Goal: Task Accomplishment & Management: Complete application form

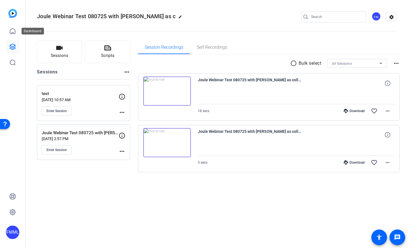
click at [4, 32] on div "FMML" at bounding box center [12, 124] width 25 height 248
click at [14, 43] on link at bounding box center [12, 46] width 13 height 13
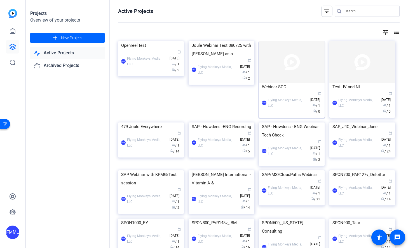
click at [293, 68] on img at bounding box center [292, 61] width 66 height 41
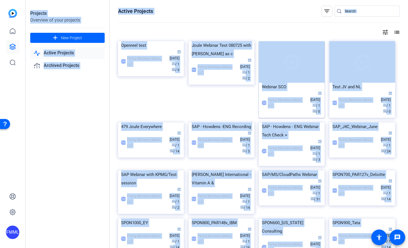
click at [293, 68] on div "Projects Overview of your projects add New Project Active Projects Archived Pro…" at bounding box center [217, 124] width 382 height 248
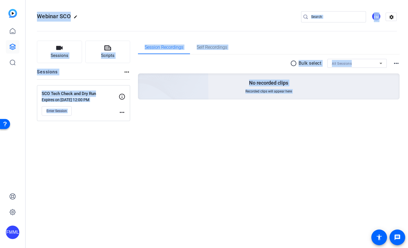
click at [105, 142] on div "Webinar SCO edit FM settings Sessions Scripts Sessions more_horiz SCO Tech Chec…" at bounding box center [217, 124] width 382 height 248
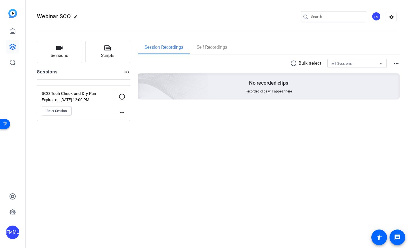
click at [77, 139] on div "Webinar SCO edit FM settings Sessions Scripts Sessions more_horiz SCO Tech Chec…" at bounding box center [217, 124] width 382 height 248
click at [52, 53] on span "Sessions" at bounding box center [60, 55] width 18 height 6
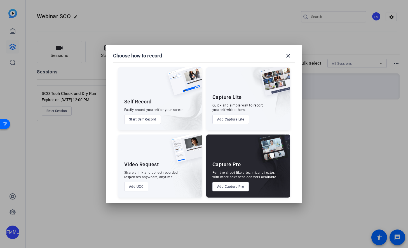
click at [226, 186] on button "Add Capture Pro" at bounding box center [231, 187] width 37 height 10
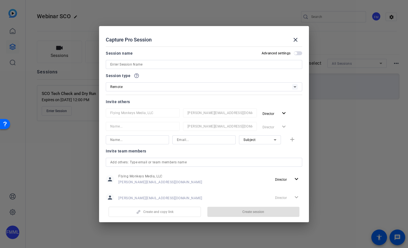
click at [144, 64] on input at bounding box center [204, 64] width 188 height 7
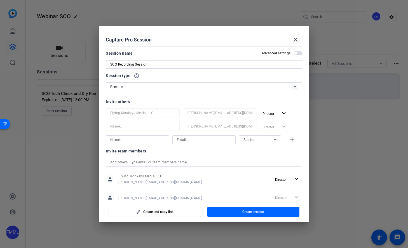
type input "SCO Recording Session"
click at [138, 88] on div "Remote" at bounding box center [201, 86] width 182 height 7
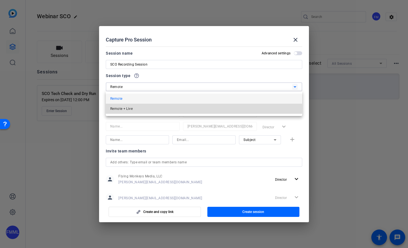
click at [140, 108] on mat-option "Remote + Live" at bounding box center [204, 109] width 197 height 10
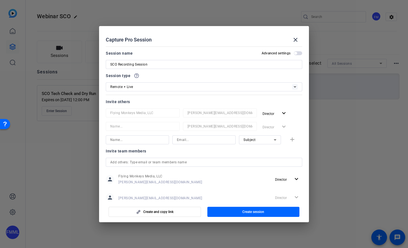
click at [103, 109] on mat-dialog-content "Session name Advanced settings SCO Recording Session Session type help_outline …" at bounding box center [204, 121] width 210 height 155
click at [136, 139] on input at bounding box center [137, 139] width 54 height 7
click at [125, 139] on input at bounding box center [137, 139] width 54 height 7
type input "t"
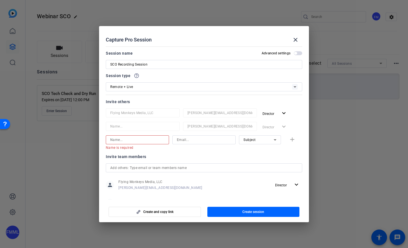
click at [122, 143] on div at bounding box center [137, 139] width 54 height 9
click at [123, 142] on input at bounding box center [137, 139] width 54 height 7
click at [193, 101] on div "Invite others" at bounding box center [204, 101] width 197 height 7
click at [297, 52] on span "button" at bounding box center [298, 53] width 8 height 4
click at [135, 139] on input at bounding box center [137, 139] width 54 height 7
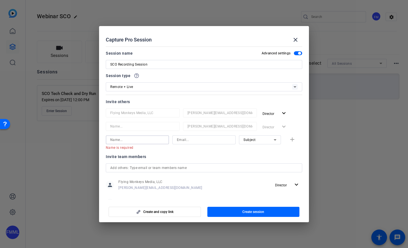
click at [141, 138] on input at bounding box center [137, 139] width 54 height 7
type input "Subject Link"
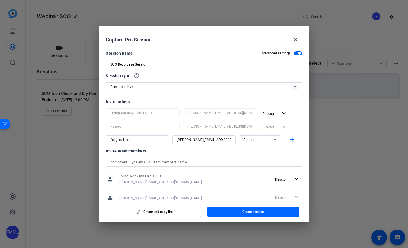
type input "[PERSON_NAME][EMAIL_ADDRESS][DOMAIN_NAME]"
click at [273, 138] on icon at bounding box center [275, 139] width 7 height 7
click at [263, 159] on mat-option "Watcher" at bounding box center [260, 159] width 42 height 9
click at [256, 141] on span "Watcher" at bounding box center [251, 140] width 14 height 4
click at [259, 169] on mat-option "Subject" at bounding box center [260, 168] width 42 height 9
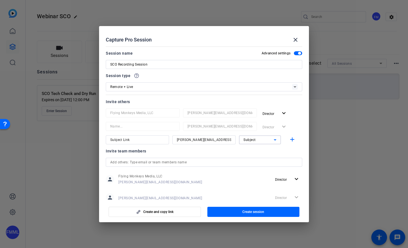
click at [258, 136] on div "Subject" at bounding box center [259, 139] width 30 height 7
click at [257, 154] on span "Collaborator" at bounding box center [254, 151] width 20 height 7
click at [300, 124] on div "Director expand_more" at bounding box center [281, 127] width 42 height 10
click at [293, 140] on mat-icon "add" at bounding box center [292, 139] width 7 height 7
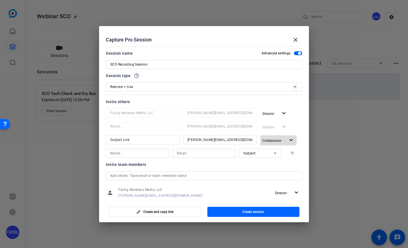
click at [271, 140] on span "Collaborator" at bounding box center [272, 141] width 19 height 4
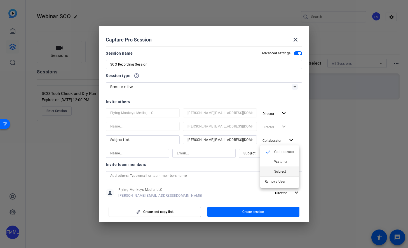
click at [277, 170] on span "Subject" at bounding box center [280, 171] width 12 height 4
click at [299, 127] on div "Director expand_more" at bounding box center [281, 127] width 42 height 10
click at [131, 151] on input at bounding box center [137, 153] width 54 height 7
click at [124, 157] on mat-form-field at bounding box center [137, 153] width 63 height 9
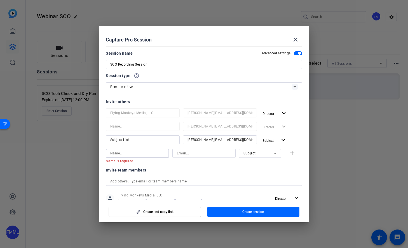
click at [122, 153] on input at bounding box center [137, 153] width 54 height 7
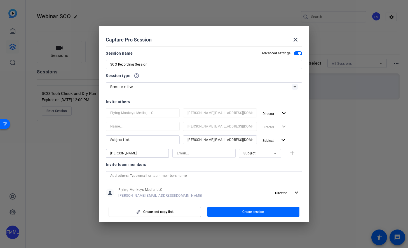
type input "[PERSON_NAME]"
click at [142, 155] on input "[PERSON_NAME]" at bounding box center [137, 153] width 54 height 7
click at [177, 155] on input at bounding box center [204, 153] width 54 height 7
paste input "[PERSON_NAME][EMAIL_ADDRESS][PERSON_NAME][DOMAIN_NAME]"
type input "[PERSON_NAME][EMAIL_ADDRESS][PERSON_NAME][DOMAIN_NAME]"
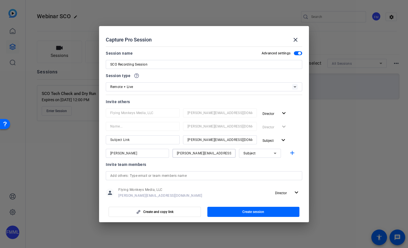
click at [141, 152] on input "[PERSON_NAME]" at bounding box center [137, 153] width 54 height 7
type input "[PERSON_NAME]"
click at [263, 152] on div "Subject" at bounding box center [259, 153] width 30 height 7
click at [261, 165] on span "Collaborator" at bounding box center [254, 164] width 20 height 7
click at [303, 135] on mat-dialog-content "Session name Advanced settings SCO Recording Session Session type help_outline …" at bounding box center [204, 121] width 210 height 155
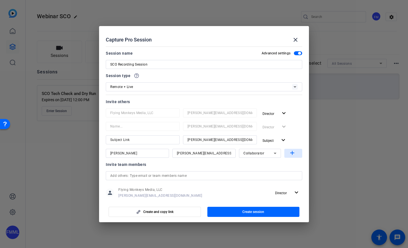
click at [293, 154] on mat-icon "add" at bounding box center [292, 153] width 7 height 7
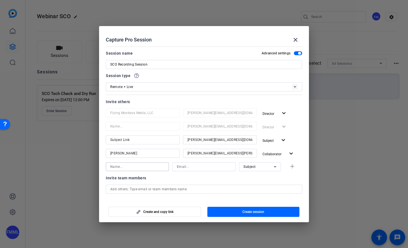
click at [121, 168] on input at bounding box center [137, 166] width 54 height 7
paste input "[PERSON_NAME][EMAIL_ADDRESS][PERSON_NAME][DOMAIN_NAME]"
type input "[PERSON_NAME][EMAIL_ADDRESS][PERSON_NAME][DOMAIN_NAME]"
click at [210, 167] on input at bounding box center [204, 166] width 54 height 7
click at [159, 168] on input "[PERSON_NAME][EMAIL_ADDRESS][PERSON_NAME][DOMAIN_NAME]" at bounding box center [137, 166] width 54 height 7
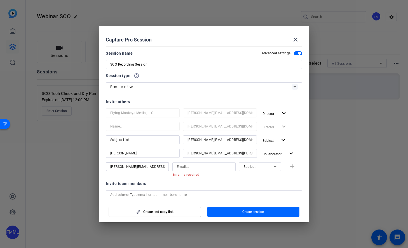
click at [159, 168] on input "[PERSON_NAME][EMAIL_ADDRESS][PERSON_NAME][DOMAIN_NAME]" at bounding box center [137, 166] width 54 height 7
click at [205, 167] on input at bounding box center [204, 166] width 54 height 7
paste input "[PERSON_NAME][EMAIL_ADDRESS][PERSON_NAME][DOMAIN_NAME]"
type input "[PERSON_NAME][EMAIL_ADDRESS][PERSON_NAME][DOMAIN_NAME]"
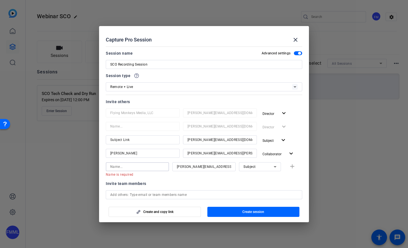
click at [127, 165] on input at bounding box center [137, 166] width 54 height 7
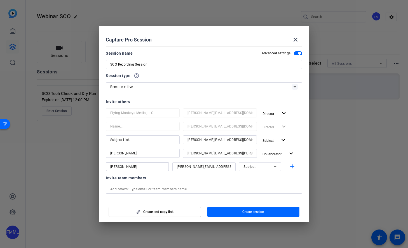
type input "[PERSON_NAME]"
click at [256, 167] on div "Subject" at bounding box center [259, 166] width 30 height 7
click at [257, 195] on mat-option "Subject" at bounding box center [260, 195] width 42 height 9
click at [293, 165] on mat-icon "add" at bounding box center [292, 166] width 7 height 7
click at [305, 131] on mat-dialog-content "Session name Advanced settings SCO Recording Session Session type help_outline …" at bounding box center [204, 121] width 210 height 155
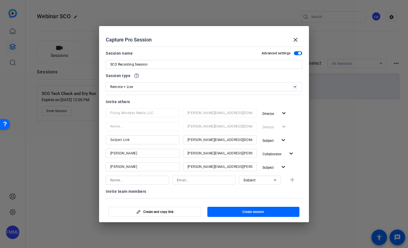
click at [163, 167] on input "[PERSON_NAME]" at bounding box center [142, 166] width 65 height 7
click at [286, 170] on mat-icon "expand_more" at bounding box center [283, 167] width 7 height 7
click at [277, 209] on span "Remove User" at bounding box center [275, 208] width 21 height 4
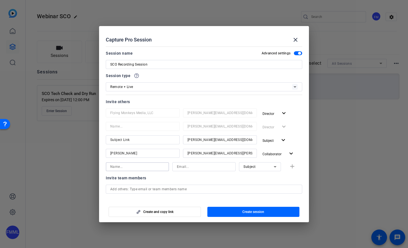
click at [120, 166] on input at bounding box center [137, 166] width 54 height 7
click at [150, 164] on input "[PERSON_NAME]" at bounding box center [137, 166] width 54 height 7
type input "[PERSON_NAME]"
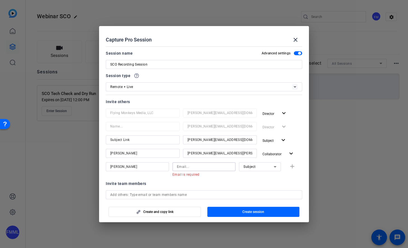
click at [208, 168] on input at bounding box center [204, 166] width 54 height 7
paste input "[PERSON_NAME][EMAIL_ADDRESS][DOMAIN_NAME]"
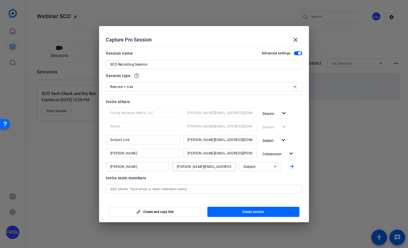
type input "[PERSON_NAME][EMAIL_ADDRESS][DOMAIN_NAME]"
click at [258, 169] on div "Subject" at bounding box center [259, 166] width 30 height 7
click at [258, 179] on span "Collaborator" at bounding box center [254, 177] width 20 height 7
click at [293, 167] on mat-icon "add" at bounding box center [292, 166] width 7 height 7
click at [153, 143] on input "Subject Link" at bounding box center [142, 139] width 65 height 7
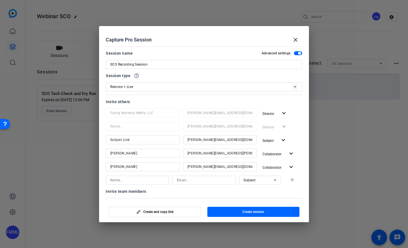
click at [153, 143] on input "Subject Link" at bounding box center [142, 139] width 65 height 7
type input "Collaborator Link"
click at [284, 141] on mat-icon "expand_more" at bounding box center [283, 140] width 7 height 7
click at [281, 153] on span "Collaborator" at bounding box center [284, 152] width 20 height 4
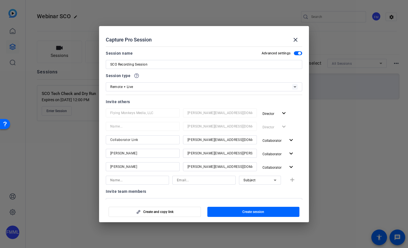
click at [301, 137] on div "Collaborator expand_more" at bounding box center [281, 140] width 42 height 10
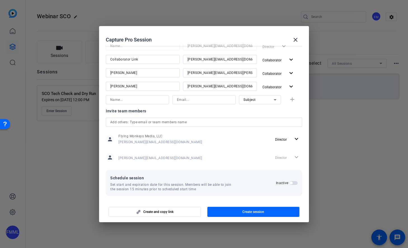
scroll to position [83, 0]
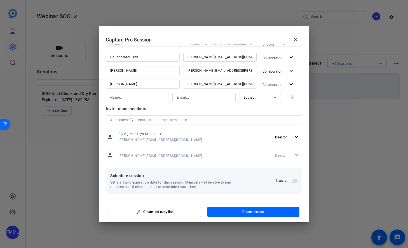
click at [196, 56] on input "[PERSON_NAME][EMAIL_ADDRESS][DOMAIN_NAME]" at bounding box center [220, 57] width 65 height 7
click at [206, 57] on input "m" at bounding box center [220, 57] width 65 height 7
click at [207, 58] on input "mi" at bounding box center [220, 57] width 65 height 7
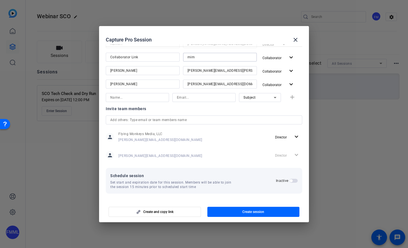
click at [204, 57] on input "mim" at bounding box center [220, 57] width 65 height 7
click at [204, 57] on input "mimc" at bounding box center [220, 57] width 65 height 7
click at [204, 57] on input "mimcc" at bounding box center [220, 57] width 65 height 7
click at [204, 57] on input "mimccl" at bounding box center [220, 57] width 65 height 7
click at [204, 57] on input "mimccl@" at bounding box center [220, 57] width 65 height 7
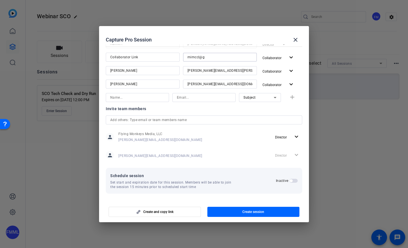
click at [204, 57] on input "mimccl@g" at bounding box center [220, 57] width 65 height 7
click at [204, 57] on input "mimccl@gm" at bounding box center [220, 57] width 65 height 7
click at [205, 57] on input "mimccl@gAm" at bounding box center [220, 57] width 65 height 7
click at [387, 69] on div at bounding box center [204, 124] width 408 height 248
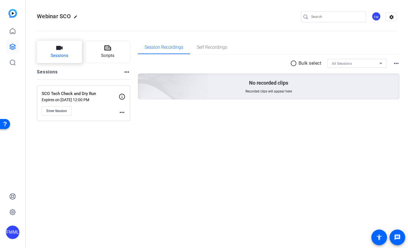
click at [72, 54] on button "Sessions" at bounding box center [59, 52] width 45 height 22
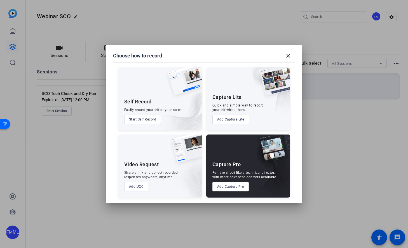
click at [231, 183] on button "Add Capture Pro" at bounding box center [231, 187] width 37 height 10
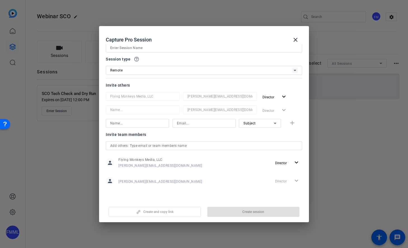
scroll to position [0, 0]
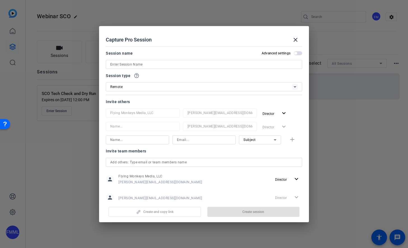
click at [227, 84] on div "Remote" at bounding box center [201, 86] width 182 height 7
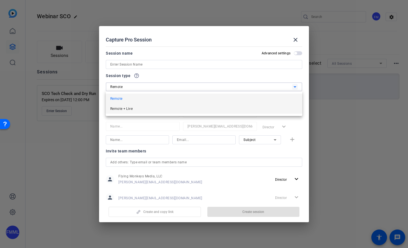
click at [221, 108] on mat-option "Remote + Live" at bounding box center [204, 109] width 197 height 10
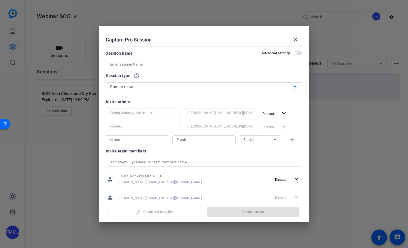
click at [189, 66] on input at bounding box center [204, 64] width 188 height 7
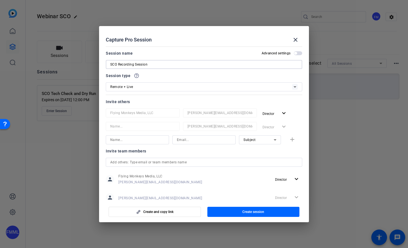
click at [165, 63] on input "SCO Recording Session" at bounding box center [204, 64] width 188 height 7
type input "SCO Recording Session"
click at [129, 142] on input at bounding box center [137, 139] width 54 height 7
type input "S"
type input "Collaborator"
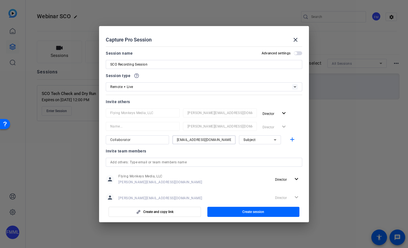
type input "[EMAIL_ADDRESS][DOMAIN_NAME]"
click at [265, 139] on div "Subject" at bounding box center [259, 139] width 30 height 7
click at [265, 152] on mat-option "Collaborator" at bounding box center [260, 150] width 42 height 9
click at [291, 141] on mat-icon "add" at bounding box center [292, 139] width 7 height 7
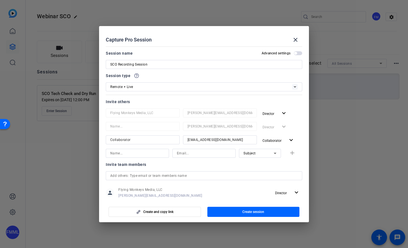
click at [146, 153] on input at bounding box center [137, 153] width 54 height 7
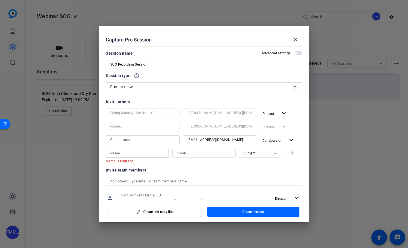
click at [139, 151] on input at bounding box center [137, 153] width 54 height 7
type input "J"
click at [139, 157] on div "[PERSON_NAME]" at bounding box center [137, 153] width 54 height 9
click at [138, 155] on input "[PERSON_NAME]" at bounding box center [137, 153] width 54 height 7
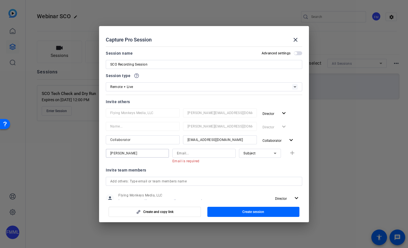
click at [138, 155] on input "[PERSON_NAME]" at bounding box center [137, 153] width 54 height 7
type input "[PERSON_NAME]"
paste input "[PERSON_NAME][EMAIL_ADDRESS][DOMAIN_NAME]"
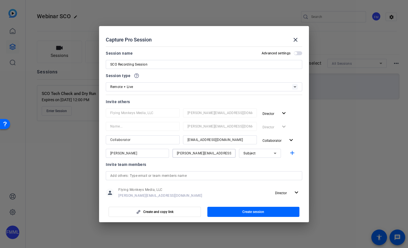
type input "[PERSON_NAME][EMAIL_ADDRESS][DOMAIN_NAME]"
click at [255, 152] on span "Subject" at bounding box center [250, 153] width 12 height 4
click at [256, 161] on span "Collaborator" at bounding box center [254, 164] width 20 height 7
click at [294, 152] on mat-icon "add" at bounding box center [292, 153] width 7 height 7
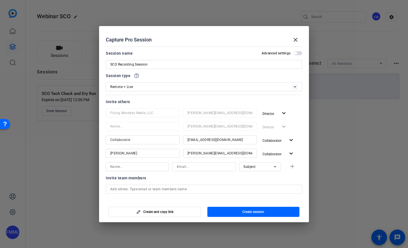
click at [136, 167] on input at bounding box center [137, 166] width 54 height 7
type input "[PERSON_NAME]"
click at [196, 165] on input at bounding box center [204, 166] width 54 height 7
paste input "[PERSON_NAME][EMAIL_ADDRESS][PERSON_NAME][DOMAIN_NAME]"
type input "[PERSON_NAME][EMAIL_ADDRESS][PERSON_NAME][DOMAIN_NAME]"
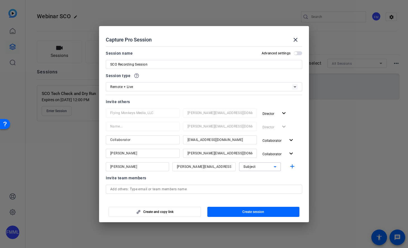
click at [251, 166] on span "Subject" at bounding box center [250, 167] width 12 height 4
click at [254, 176] on span "Collaborator" at bounding box center [254, 177] width 20 height 7
click at [292, 168] on mat-icon "add" at bounding box center [292, 166] width 7 height 7
click at [305, 149] on mat-dialog-content "Session name Advanced settings SCO Recording Session Session type help_outline …" at bounding box center [204, 121] width 210 height 155
click at [134, 139] on input "Collaborator" at bounding box center [142, 139] width 65 height 7
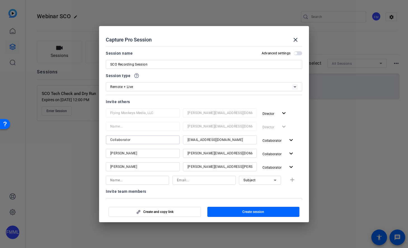
click at [134, 139] on input "Collaborator" at bounding box center [142, 139] width 65 height 7
type input "S"
click at [118, 140] on input at bounding box center [142, 139] width 65 height 7
type input "Subject Link"
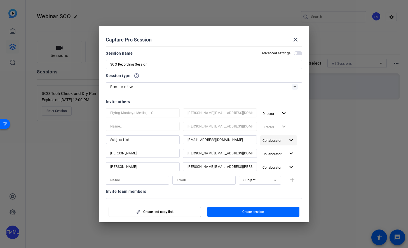
click at [288, 141] on mat-icon "expand_more" at bounding box center [291, 140] width 7 height 7
click at [280, 172] on span "Subject" at bounding box center [280, 171] width 12 height 4
click at [302, 143] on div "Subject expand_more" at bounding box center [281, 140] width 42 height 10
click at [130, 179] on input at bounding box center [137, 180] width 54 height 7
type input "[PERSON_NAME]"
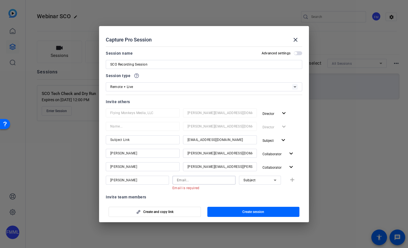
click at [194, 182] on input at bounding box center [204, 180] width 54 height 7
paste input "[PERSON_NAME][EMAIL_ADDRESS][PERSON_NAME][DOMAIN_NAME]"
type input "[PERSON_NAME][EMAIL_ADDRESS][PERSON_NAME][DOMAIN_NAME]"
click at [293, 180] on mat-icon "add" at bounding box center [292, 179] width 7 height 7
click at [122, 194] on input at bounding box center [137, 193] width 54 height 7
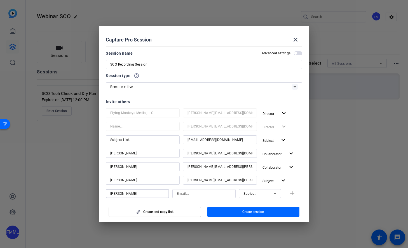
type input "[PERSON_NAME]"
click at [148, 196] on input "[PERSON_NAME]" at bounding box center [137, 193] width 54 height 7
click at [133, 195] on input "[PERSON_NAME]" at bounding box center [137, 193] width 54 height 7
click at [201, 196] on input at bounding box center [204, 193] width 54 height 7
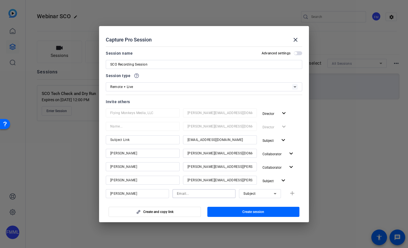
paste input "[EMAIL_ADDRESS][PERSON_NAME][DOMAIN_NAME]"
type input "[EMAIL_ADDRESS][PERSON_NAME][DOMAIN_NAME]"
click at [134, 193] on input "[PERSON_NAME]" at bounding box center [137, 193] width 54 height 7
click at [272, 193] on icon at bounding box center [275, 193] width 7 height 7
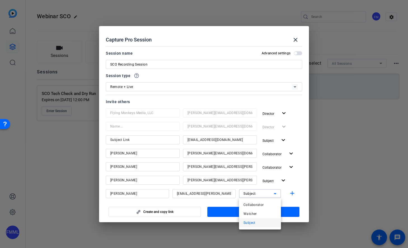
click at [250, 221] on span "Subject" at bounding box center [250, 222] width 12 height 7
click at [294, 192] on mat-icon "add" at bounding box center [292, 193] width 7 height 7
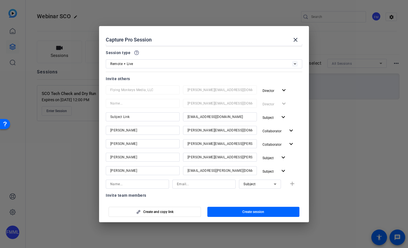
scroll to position [53, 0]
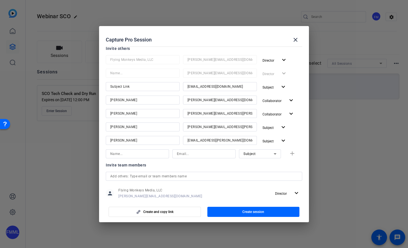
click at [151, 154] on input at bounding box center [137, 153] width 54 height 7
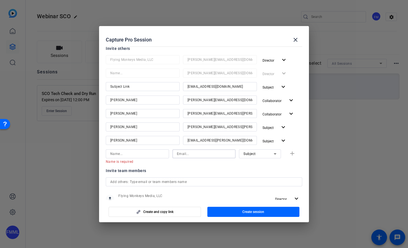
click at [187, 155] on input at bounding box center [204, 153] width 54 height 7
paste input "[EMAIL_ADDRESS][DOMAIN_NAME]"
type input "[EMAIL_ADDRESS][DOMAIN_NAME]"
click at [117, 155] on input at bounding box center [137, 153] width 54 height 7
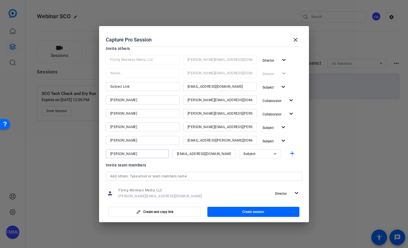
type input "[PERSON_NAME]"
click at [263, 154] on div "Subject" at bounding box center [259, 153] width 30 height 7
click at [249, 183] on span "Subject" at bounding box center [250, 182] width 12 height 7
click at [141, 154] on input "[PERSON_NAME]" at bounding box center [137, 153] width 54 height 7
click at [295, 154] on mat-icon "add" at bounding box center [292, 153] width 7 height 7
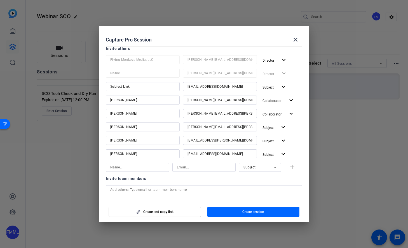
click at [141, 171] on div at bounding box center [137, 167] width 54 height 9
click at [138, 167] on input at bounding box center [137, 167] width 54 height 7
click at [182, 169] on input at bounding box center [204, 167] width 54 height 7
paste input "[EMAIL_ADDRESS][DOMAIN_NAME]"
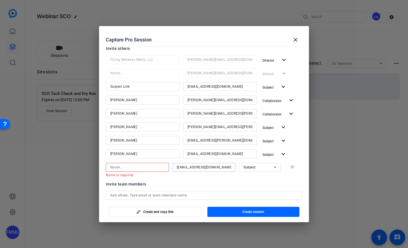
type input "[EMAIL_ADDRESS][DOMAIN_NAME]"
click at [145, 168] on input at bounding box center [137, 167] width 54 height 7
type input "[PERSON_NAME]"
click at [265, 167] on div "Subject" at bounding box center [259, 167] width 30 height 7
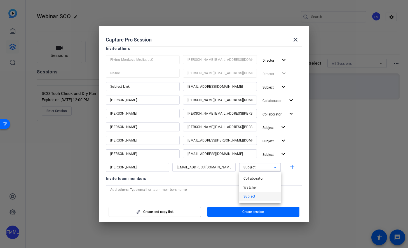
click at [257, 193] on mat-option "Subject" at bounding box center [260, 196] width 42 height 9
click at [292, 168] on mat-icon "add" at bounding box center [292, 167] width 7 height 7
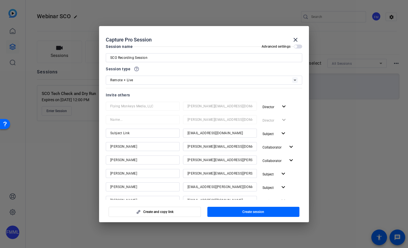
scroll to position [0, 0]
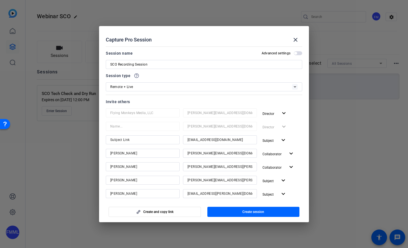
click at [298, 53] on span "button" at bounding box center [298, 53] width 8 height 4
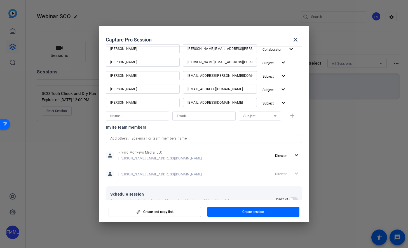
scroll to position [136, 0]
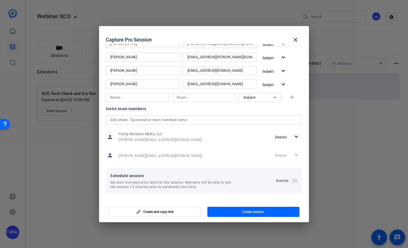
click at [294, 180] on span "button" at bounding box center [293, 181] width 8 height 4
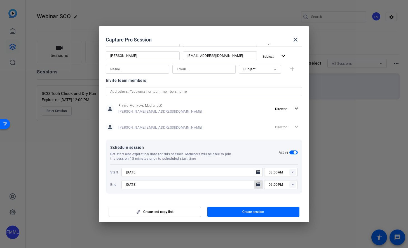
click at [258, 186] on icon "Open calendar" at bounding box center [258, 184] width 4 height 4
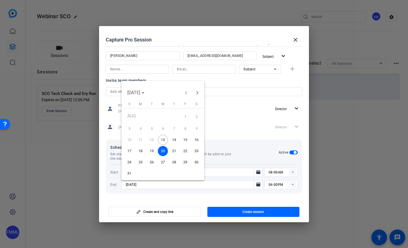
click at [186, 139] on span "15" at bounding box center [185, 140] width 10 height 10
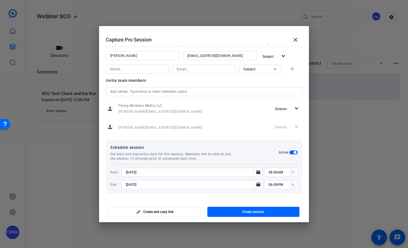
type input "[DATE]"
click at [260, 172] on icon "Open calendar" at bounding box center [258, 172] width 4 height 7
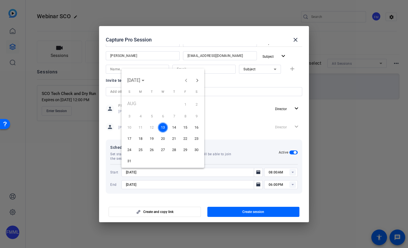
click at [188, 127] on span "15" at bounding box center [185, 127] width 10 height 10
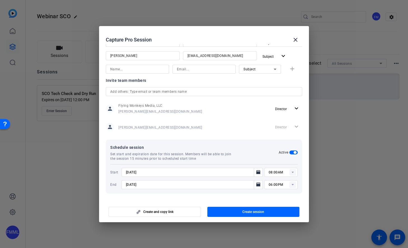
type input "[DATE]"
click at [292, 173] on rect at bounding box center [292, 172] width 7 height 7
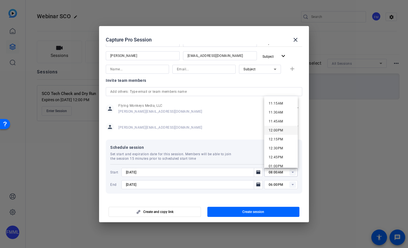
scroll to position [402, 0]
click at [275, 111] on span "11:30AM" at bounding box center [276, 113] width 15 height 4
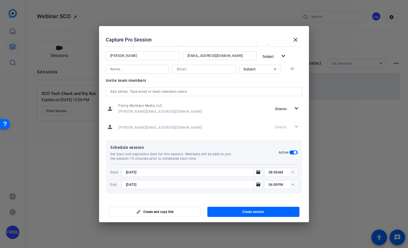
type input "11:30AM"
click at [292, 185] on rect at bounding box center [292, 184] width 7 height 7
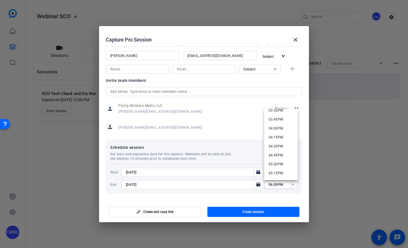
scroll to position [435, 0]
click at [277, 144] on span "01:00PM" at bounding box center [276, 146] width 15 height 4
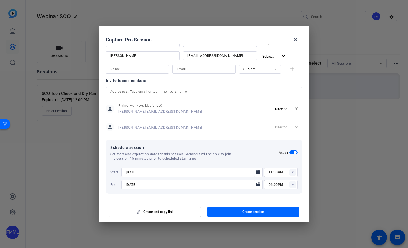
type input "01:00PM"
click at [304, 126] on mat-dialog-content "Session name Advanced settings SCO Recording Session Session type help_outline …" at bounding box center [204, 121] width 210 height 155
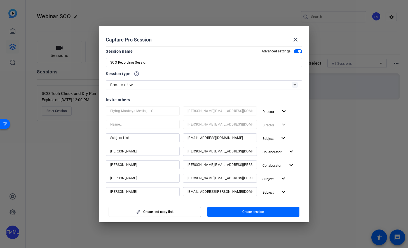
scroll to position [0, 0]
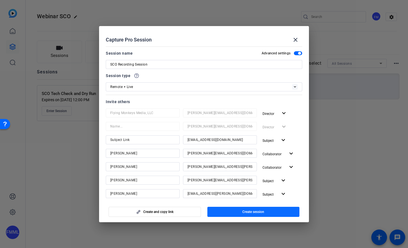
click at [281, 213] on span "button" at bounding box center [253, 211] width 92 height 13
click at [171, 64] on input "SCO Recording Session" at bounding box center [204, 64] width 188 height 7
click at [221, 48] on mat-dialog-content "Session name Advanced settings SCO Recording Session Session type help_outline …" at bounding box center [204, 121] width 210 height 155
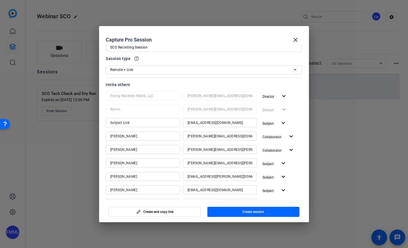
scroll to position [18, 0]
click at [265, 108] on div "Director expand_more" at bounding box center [281, 109] width 42 height 10
click at [281, 98] on mat-icon "expand_more" at bounding box center [284, 95] width 7 height 7
drag, startPoint x: 282, startPoint y: 110, endPoint x: 280, endPoint y: 116, distance: 7.0
click at [280, 116] on div "check Director Remove User" at bounding box center [275, 112] width 31 height 23
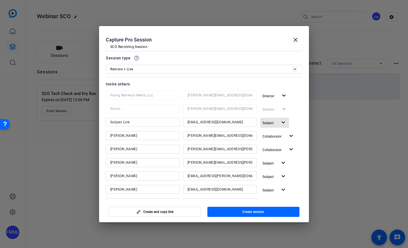
click at [280, 116] on span "button" at bounding box center [274, 122] width 29 height 13
click at [293, 115] on div at bounding box center [204, 124] width 408 height 248
click at [282, 96] on mat-icon "expand_more" at bounding box center [284, 95] width 7 height 7
click at [301, 109] on div at bounding box center [204, 124] width 408 height 248
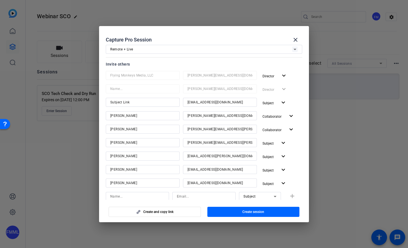
scroll to position [67, 0]
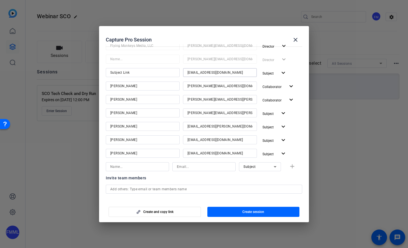
click at [227, 72] on input "[EMAIL_ADDRESS][DOMAIN_NAME]" at bounding box center [220, 72] width 65 height 7
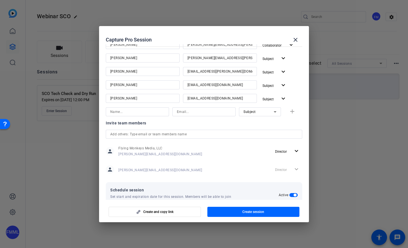
scroll to position [165, 0]
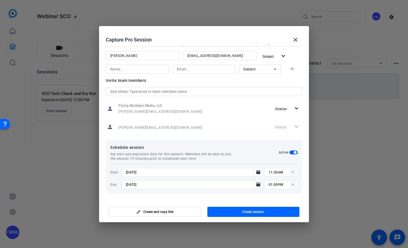
click at [291, 129] on div "Director expand_more" at bounding box center [287, 127] width 29 height 10
click at [257, 211] on span "Create session" at bounding box center [253, 211] width 22 height 4
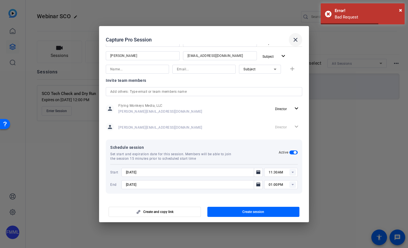
click at [297, 38] on mat-icon "close" at bounding box center [295, 39] width 7 height 7
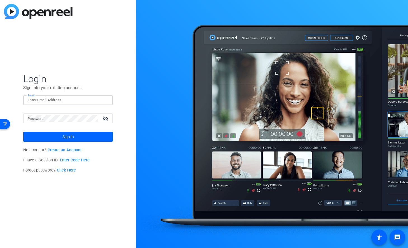
click at [59, 102] on input "Email" at bounding box center [68, 100] width 81 height 7
type input "[PERSON_NAME][EMAIL_ADDRESS][DOMAIN_NAME]"
click at [23, 132] on button "Sign in" at bounding box center [68, 137] width 90 height 10
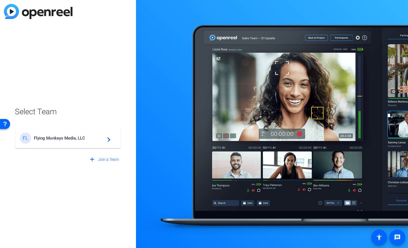
click at [75, 144] on mat-card-content "FL Flying Monkeys Media, LLC navigate_next" at bounding box center [67, 138] width 105 height 20
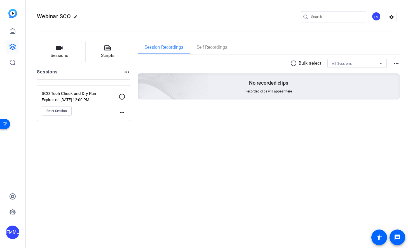
click at [74, 152] on div "Webinar SCO edit FM settings Sessions Scripts Sessions more_horiz SCO Tech Chec…" at bounding box center [217, 124] width 382 height 248
click at [59, 52] on span "Sessions" at bounding box center [60, 55] width 18 height 6
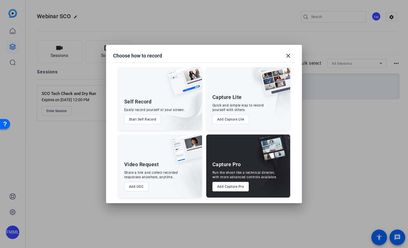
click at [230, 188] on button "Add Capture Pro" at bounding box center [231, 187] width 37 height 10
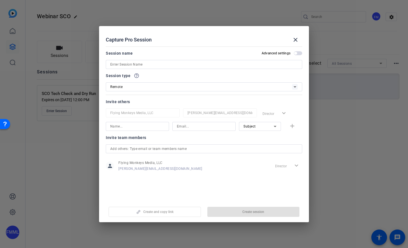
click at [163, 60] on div at bounding box center [204, 64] width 188 height 9
click at [160, 67] on input at bounding box center [204, 64] width 188 height 7
click at [155, 66] on input at bounding box center [204, 64] width 188 height 7
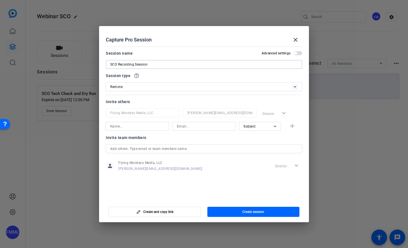
type input "SCO Recording Session"
click at [296, 52] on span "button" at bounding box center [295, 53] width 3 height 3
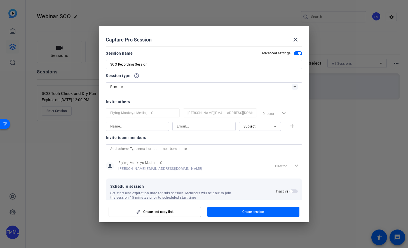
scroll to position [11, 0]
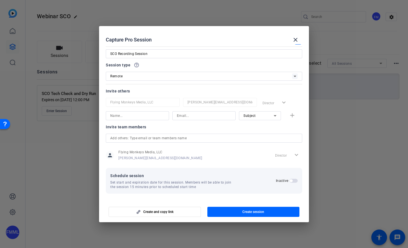
click at [293, 179] on span "button" at bounding box center [293, 181] width 8 height 4
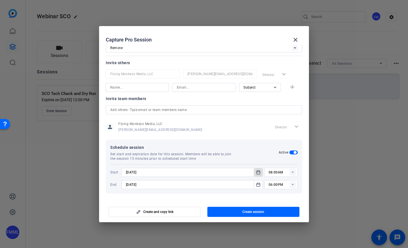
click at [258, 175] on span "Open calendar" at bounding box center [258, 171] width 13 height 13
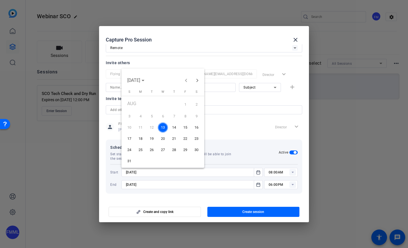
click at [186, 128] on span "15" at bounding box center [185, 127] width 10 height 10
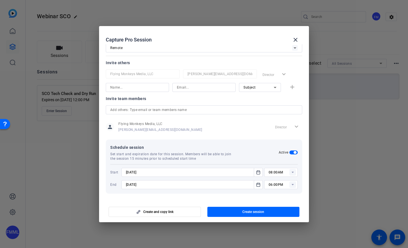
type input "[DATE]"
click at [258, 187] on icon "Open calendar" at bounding box center [258, 184] width 4 height 7
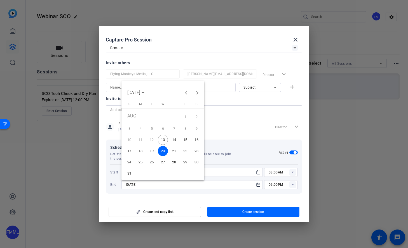
click at [184, 141] on span "15" at bounding box center [185, 140] width 10 height 10
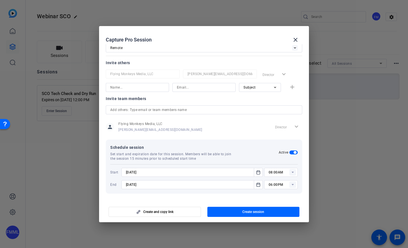
type input "[DATE]"
click at [291, 174] on rect at bounding box center [292, 172] width 7 height 7
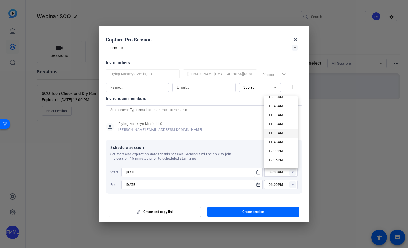
click at [282, 131] on span "11:30AM" at bounding box center [276, 133] width 15 height 4
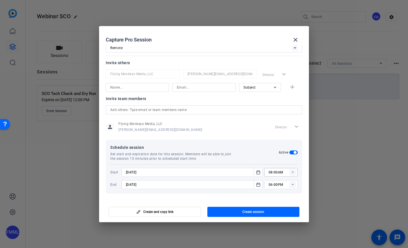
type input "11:30AM"
click at [290, 186] on rect at bounding box center [292, 184] width 7 height 7
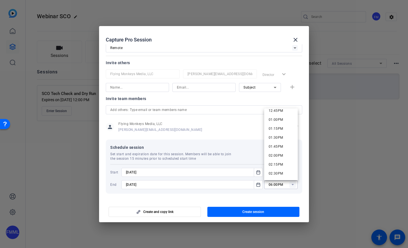
scroll to position [426, 0]
click at [278, 155] on span "01:00PM" at bounding box center [276, 155] width 15 height 4
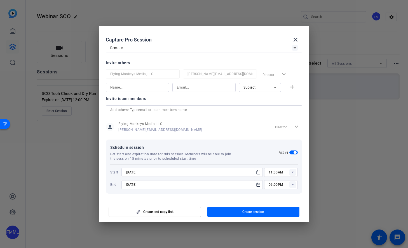
type input "01:00PM"
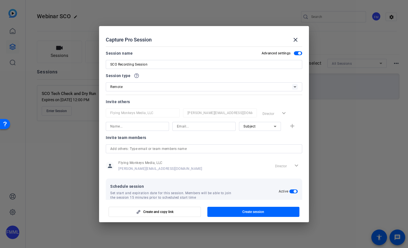
click at [136, 86] on div "Remote" at bounding box center [201, 86] width 182 height 7
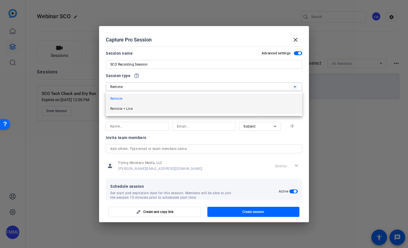
click at [136, 106] on mat-option "Remote + Live" at bounding box center [204, 109] width 197 height 10
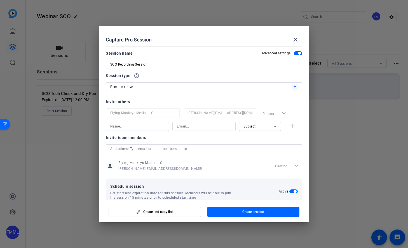
click at [104, 115] on mat-dialog-content "Session name Advanced settings SCO Recording Session Session type help_outline …" at bounding box center [204, 121] width 210 height 155
click at [133, 129] on input at bounding box center [137, 126] width 54 height 7
type input "Subject Link"
type input "m"
click at [146, 123] on input "Subject Link" at bounding box center [137, 126] width 54 height 7
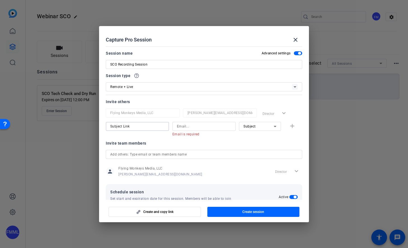
click at [146, 123] on input "Subject Link" at bounding box center [137, 126] width 54 height 7
type input "Collaborator Link"
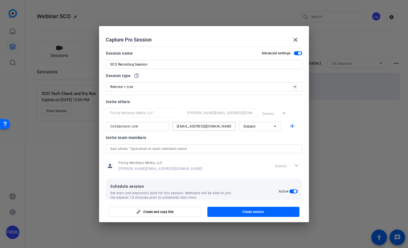
type input "[EMAIL_ADDRESS][DOMAIN_NAME]"
click at [268, 126] on div "Subject" at bounding box center [259, 126] width 30 height 7
click at [265, 137] on mat-option "Collaborator" at bounding box center [260, 137] width 42 height 9
click at [295, 126] on mat-icon "add" at bounding box center [292, 126] width 7 height 7
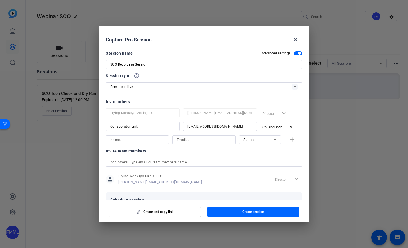
click at [153, 140] on input at bounding box center [137, 139] width 54 height 7
type input "[PERSON_NAME]"
click at [204, 139] on input at bounding box center [204, 139] width 54 height 7
paste input "[PERSON_NAME][EMAIL_ADDRESS][PERSON_NAME][DOMAIN_NAME]"
type input "[PERSON_NAME][EMAIL_ADDRESS][PERSON_NAME][DOMAIN_NAME]"
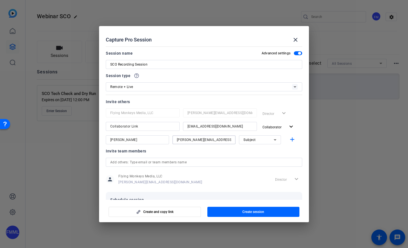
click at [260, 144] on div at bounding box center [260, 147] width 42 height 6
click at [260, 143] on div "Subject" at bounding box center [260, 139] width 33 height 9
click at [268, 148] on mat-option "Collaborator" at bounding box center [260, 150] width 42 height 9
click at [293, 140] on mat-icon "add" at bounding box center [292, 139] width 7 height 7
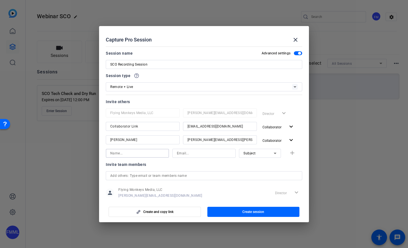
click at [120, 152] on input at bounding box center [137, 153] width 54 height 7
type input "[PERSON_NAME]"
type input "[PERSON_NAME][EMAIL_ADDRESS][DOMAIN_NAME]"
click at [268, 155] on div "Subject" at bounding box center [259, 153] width 30 height 7
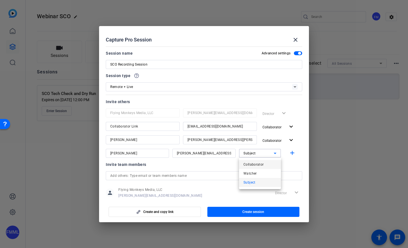
click at [264, 164] on mat-option "Collaborator" at bounding box center [260, 164] width 42 height 9
click at [295, 153] on mat-icon "add" at bounding box center [292, 153] width 7 height 7
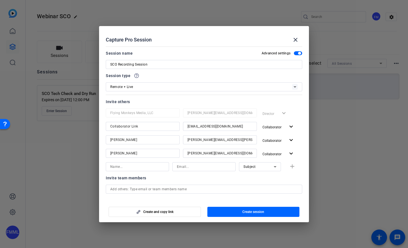
click at [303, 130] on mat-dialog-content "Session name Advanced settings SCO Recording Session Session type help_outline …" at bounding box center [204, 121] width 210 height 155
click at [127, 166] on input at bounding box center [137, 166] width 54 height 7
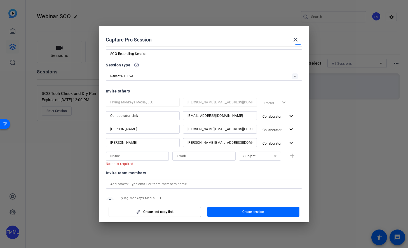
scroll to position [12, 0]
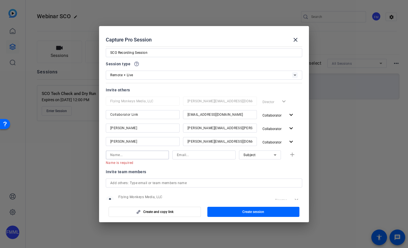
click at [131, 153] on input at bounding box center [137, 154] width 54 height 7
click at [182, 172] on div "Invite team members" at bounding box center [204, 171] width 197 height 7
click at [261, 210] on span "Create session" at bounding box center [253, 211] width 22 height 4
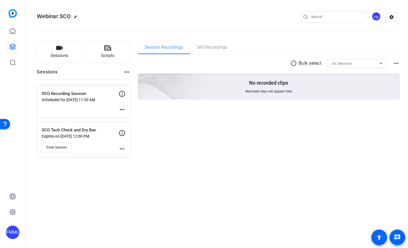
click at [122, 109] on mat-icon "more_horiz" at bounding box center [122, 109] width 7 height 7
click at [134, 119] on span "Edit Session" at bounding box center [135, 118] width 25 height 7
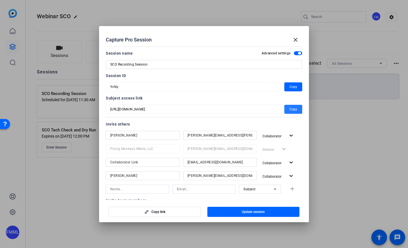
click at [294, 109] on span "Copy" at bounding box center [293, 109] width 8 height 7
click at [329, 167] on div at bounding box center [204, 124] width 408 height 248
